Goal: Information Seeking & Learning: Learn about a topic

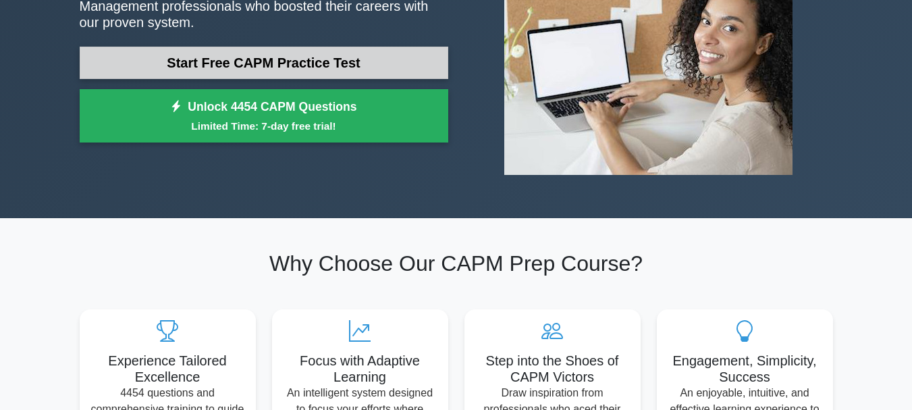
scroll to position [135, 0]
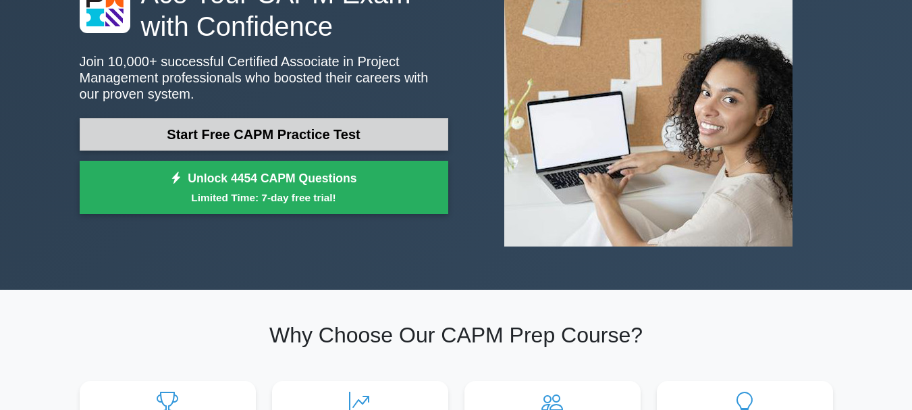
click at [300, 136] on link "Start Free CAPM Practice Test" at bounding box center [264, 134] width 368 height 32
click at [290, 130] on link "Start Free CAPM Practice Test" at bounding box center [264, 134] width 368 height 32
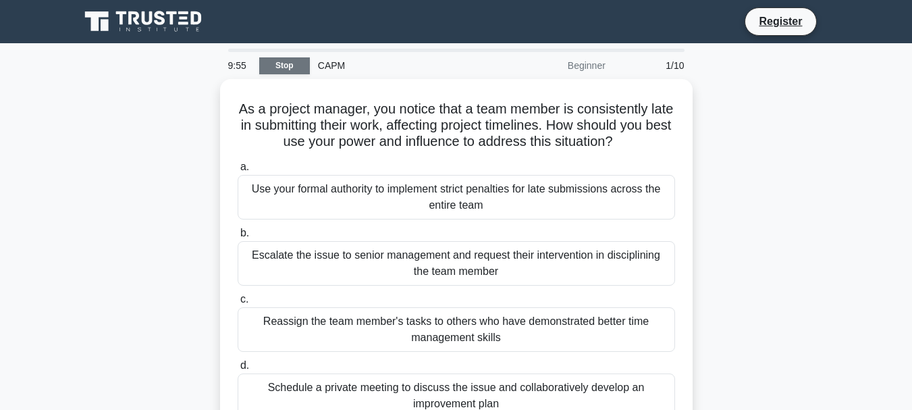
click at [277, 59] on link "Stop" at bounding box center [284, 65] width 51 height 17
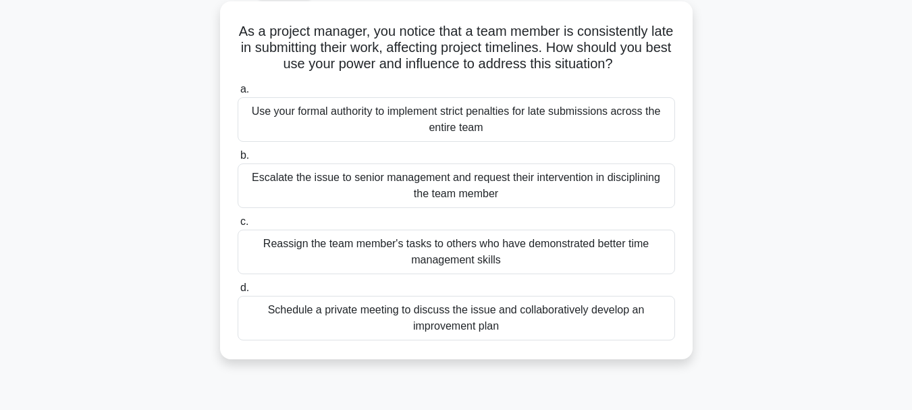
scroll to position [49, 0]
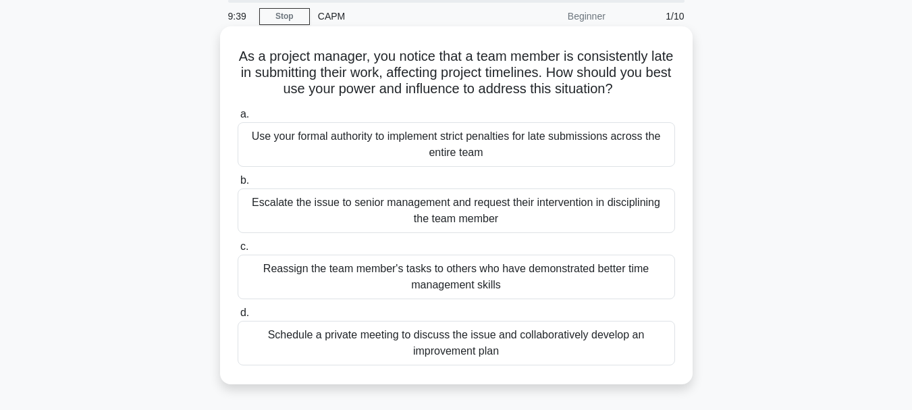
click at [495, 354] on div "Schedule a private meeting to discuss the issue and collaboratively develop an …" at bounding box center [456, 343] width 437 height 45
click at [238, 317] on input "d. Schedule a private meeting to discuss the issue and collaboratively develop …" at bounding box center [238, 312] width 0 height 9
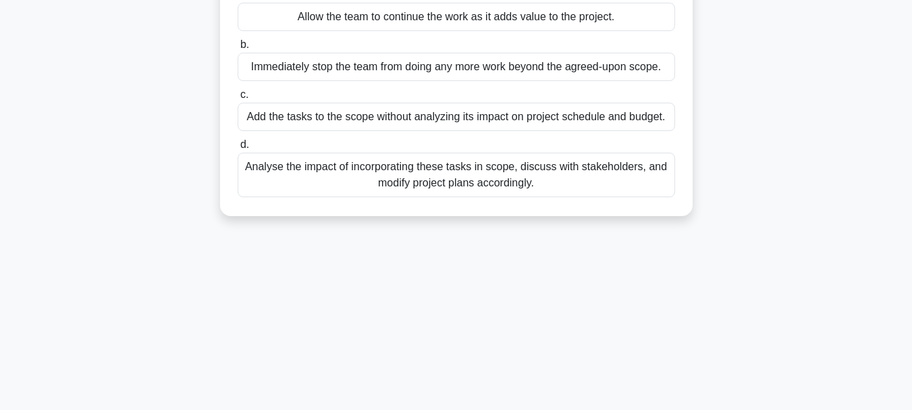
scroll to position [202, 0]
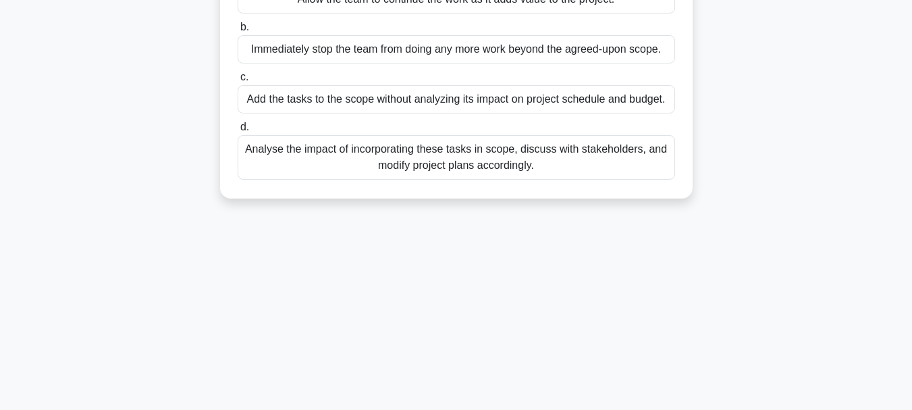
click at [459, 161] on div "Analyse the impact of incorporating these tasks in scope, discuss with stakehol…" at bounding box center [456, 157] width 437 height 45
click at [238, 132] on input "d. Analyse the impact of incorporating these tasks in scope, discuss with stake…" at bounding box center [238, 127] width 0 height 9
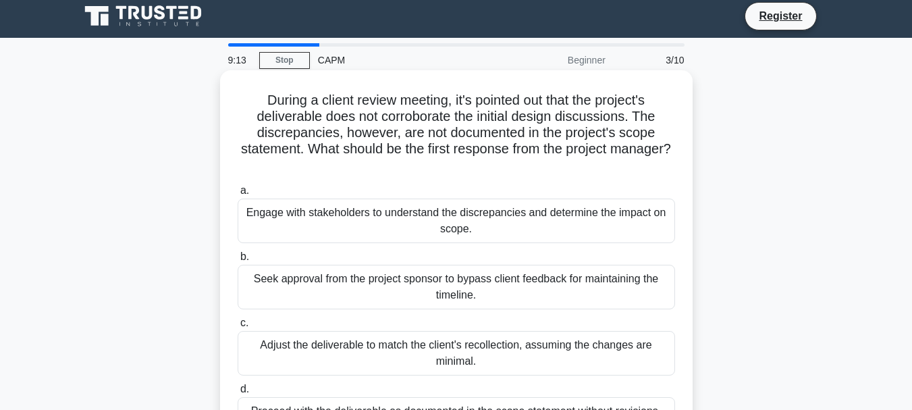
scroll to position [0, 0]
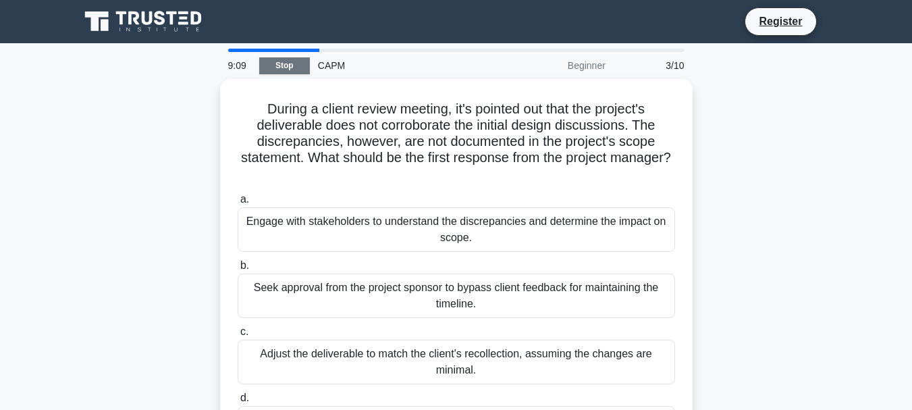
click at [280, 70] on link "Stop" at bounding box center [284, 65] width 51 height 17
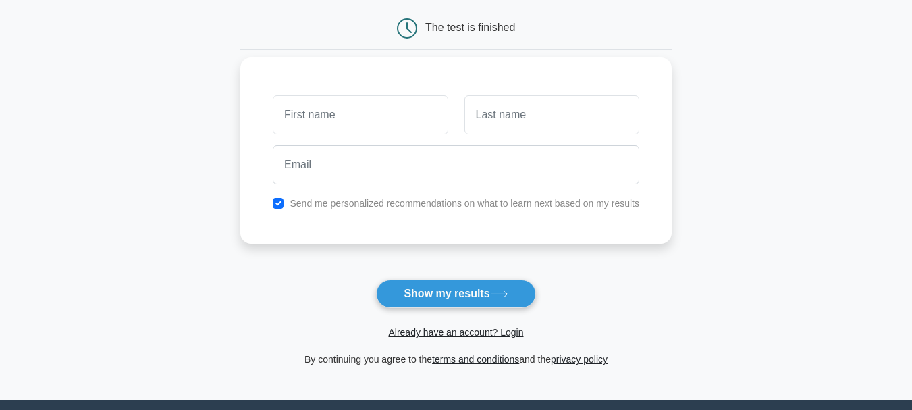
scroll to position [135, 0]
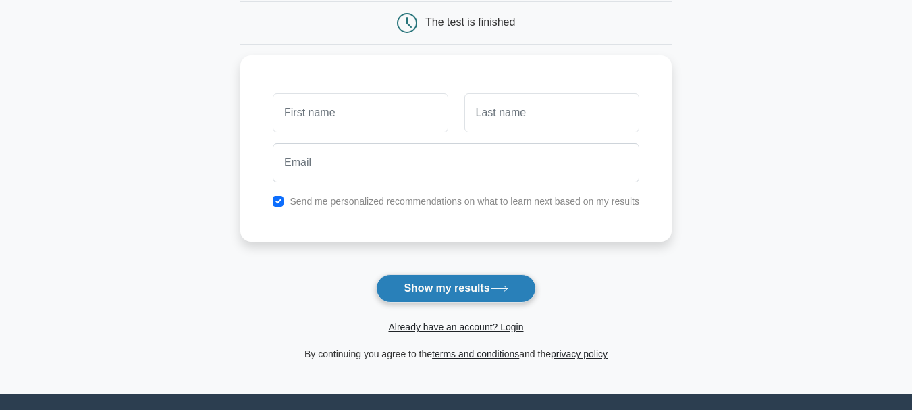
click at [451, 294] on button "Show my results" at bounding box center [455, 288] width 159 height 28
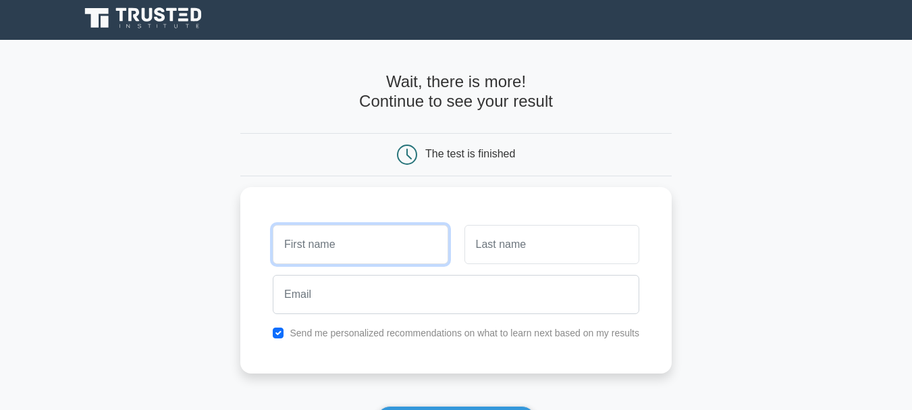
scroll to position [0, 0]
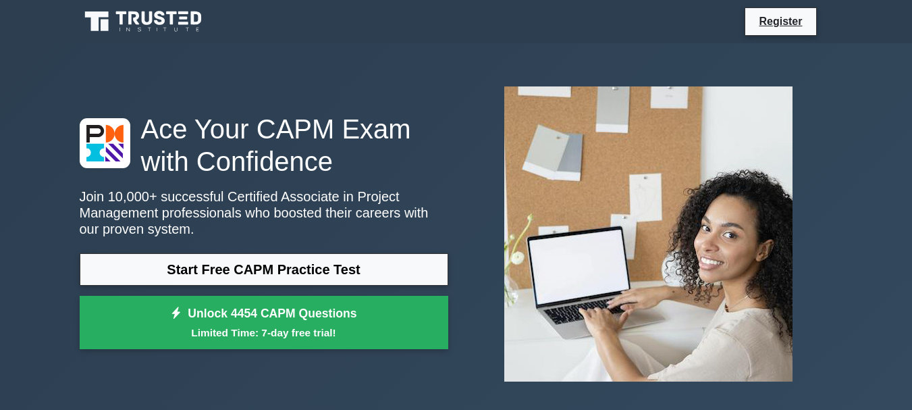
scroll to position [135, 0]
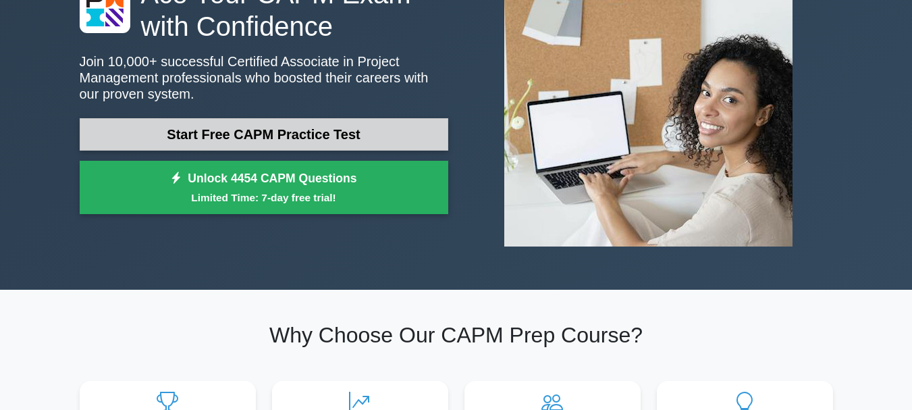
click at [300, 138] on link "Start Free CAPM Practice Test" at bounding box center [264, 134] width 368 height 32
